Goal: Navigation & Orientation: Find specific page/section

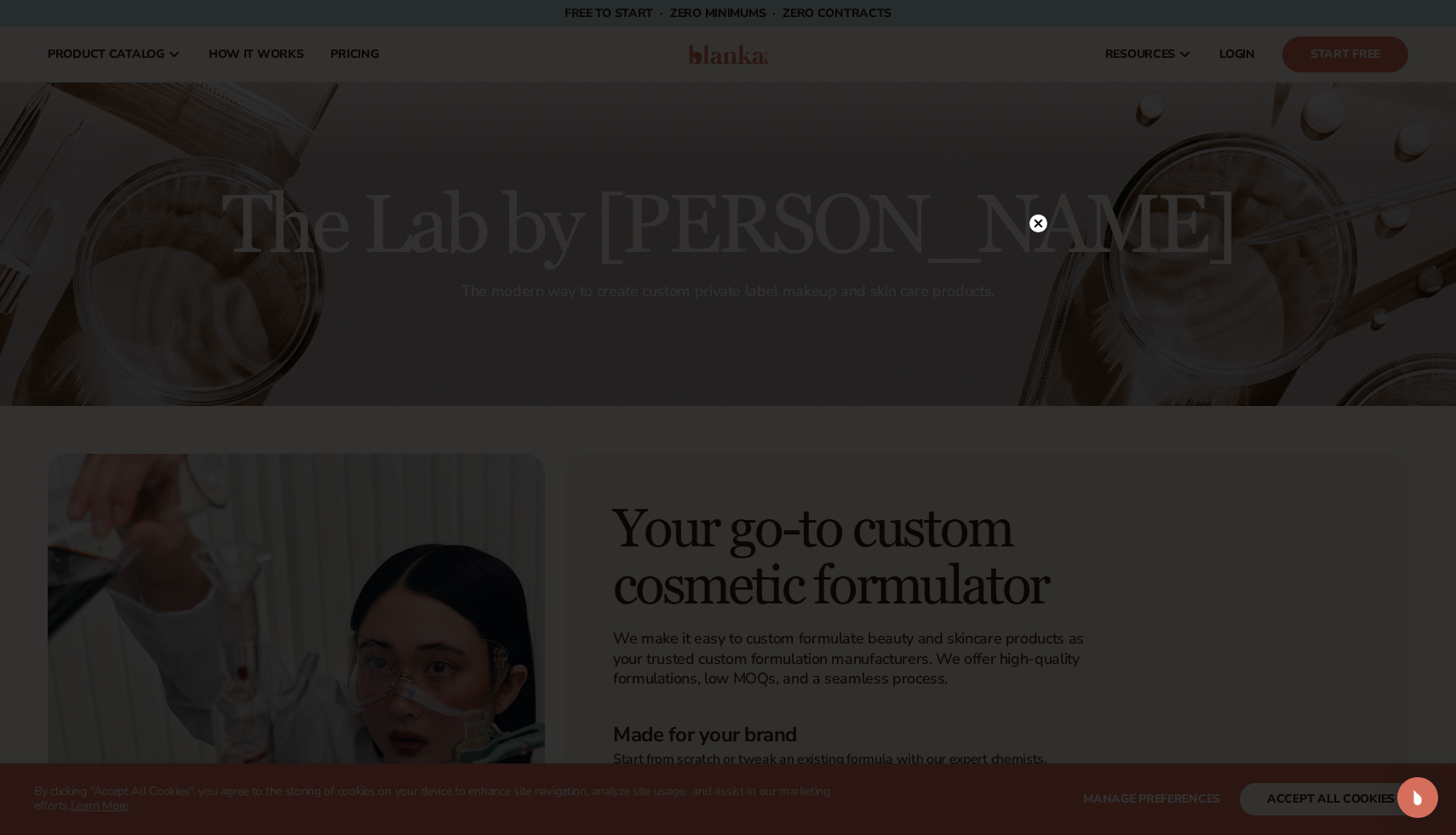
click at [1020, 211] on div at bounding box center [728, 418] width 1456 height 835
click at [1038, 218] on circle at bounding box center [1037, 223] width 18 height 18
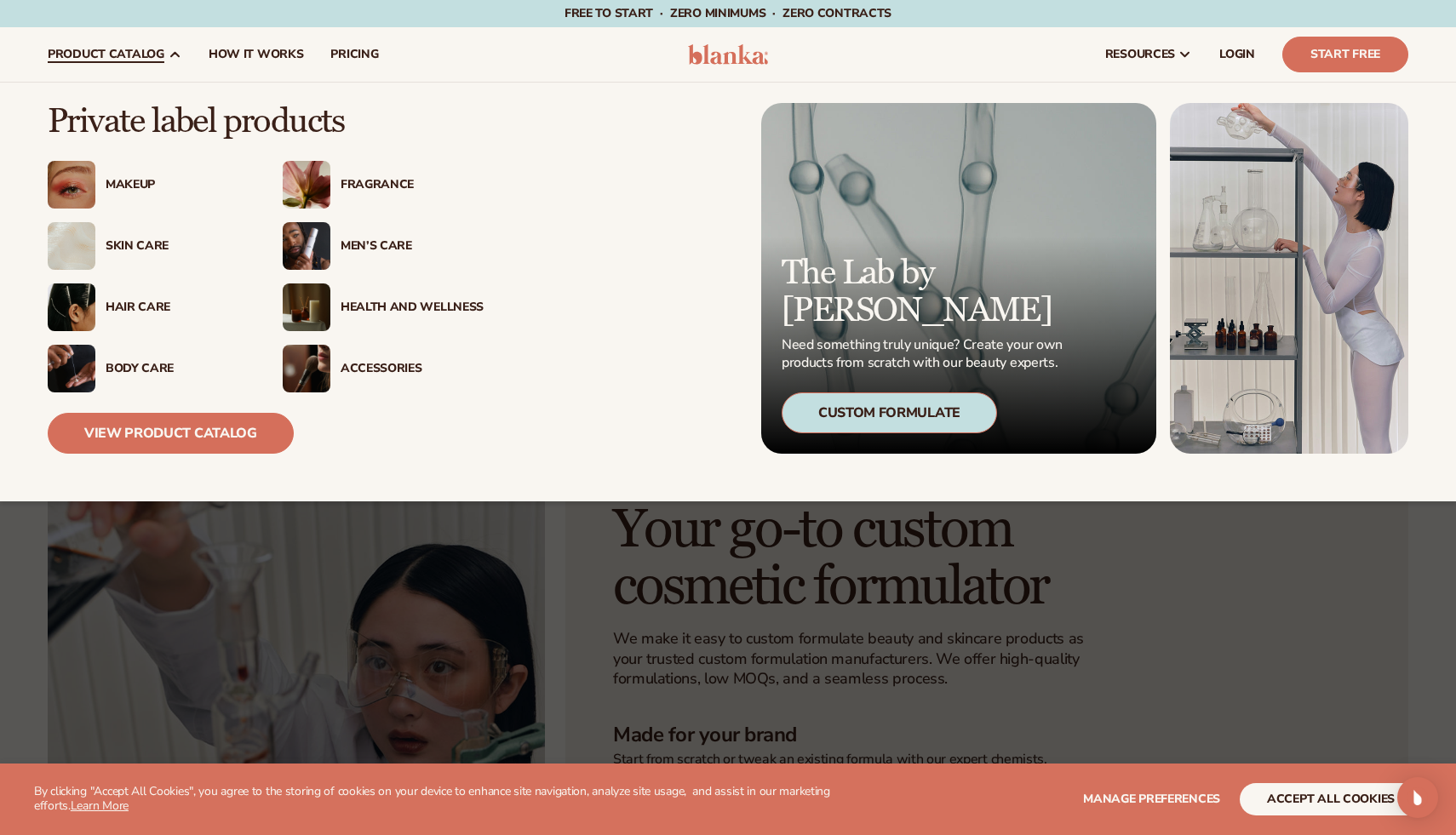
click at [136, 241] on div "Skin Care" at bounding box center [176, 246] width 143 height 14
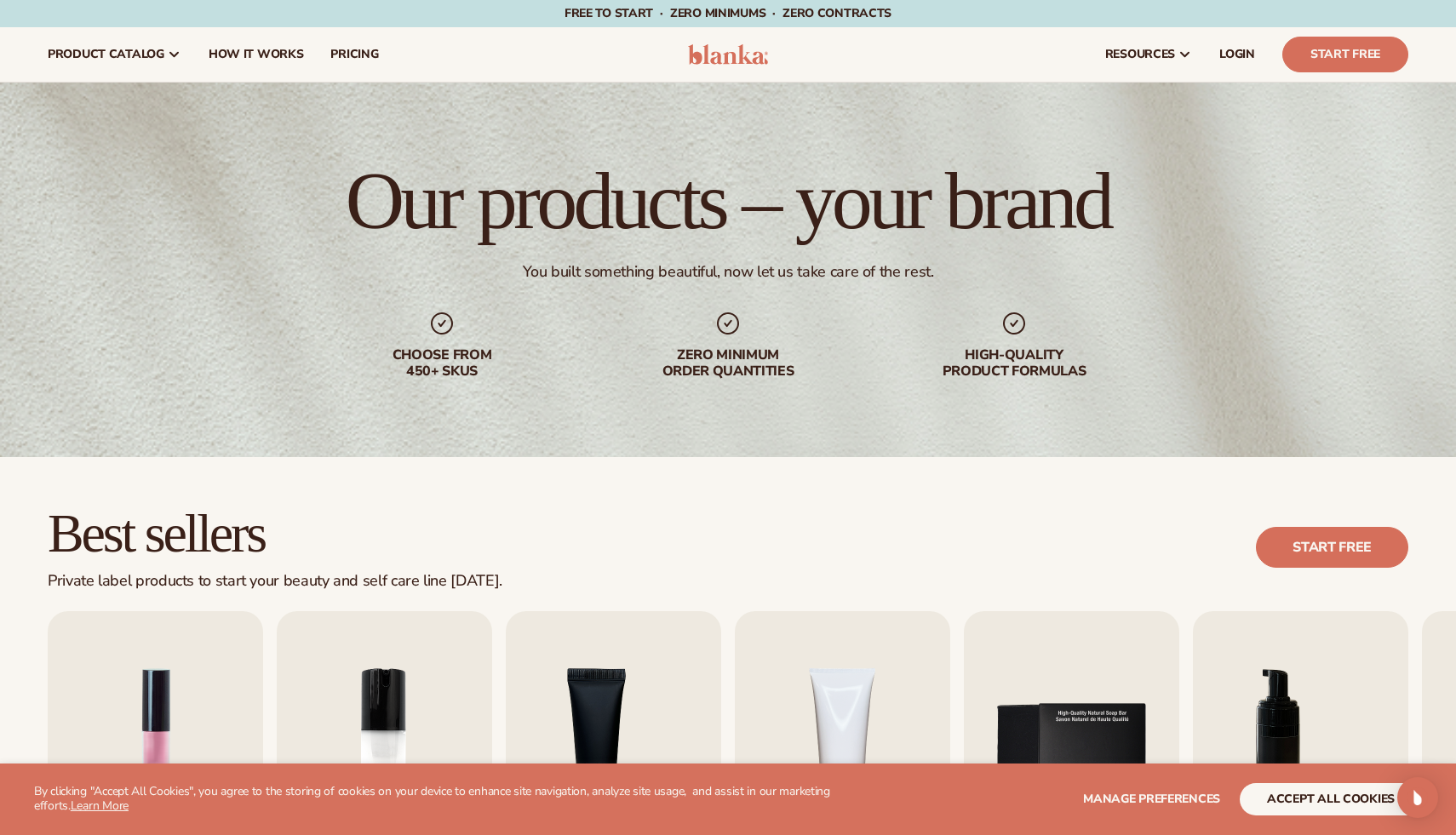
scroll to position [416, 0]
